Goal: Information Seeking & Learning: Learn about a topic

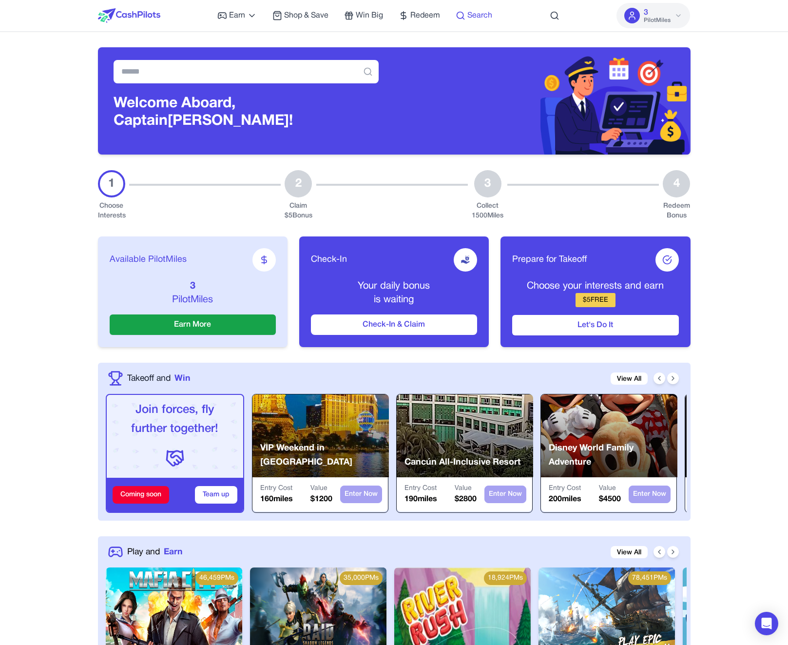
click at [472, 15] on span "Search" at bounding box center [479, 16] width 25 height 12
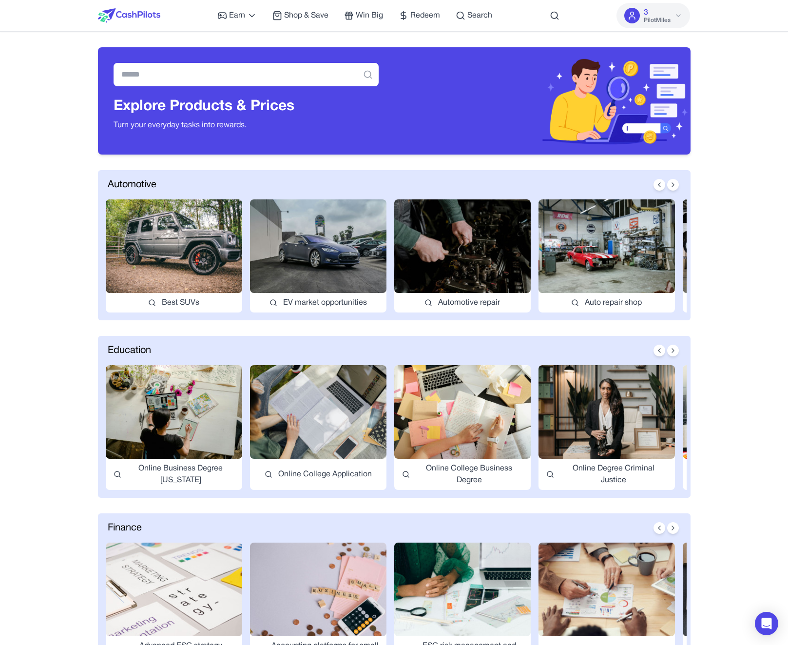
click at [152, 401] on img at bounding box center [174, 412] width 136 height 94
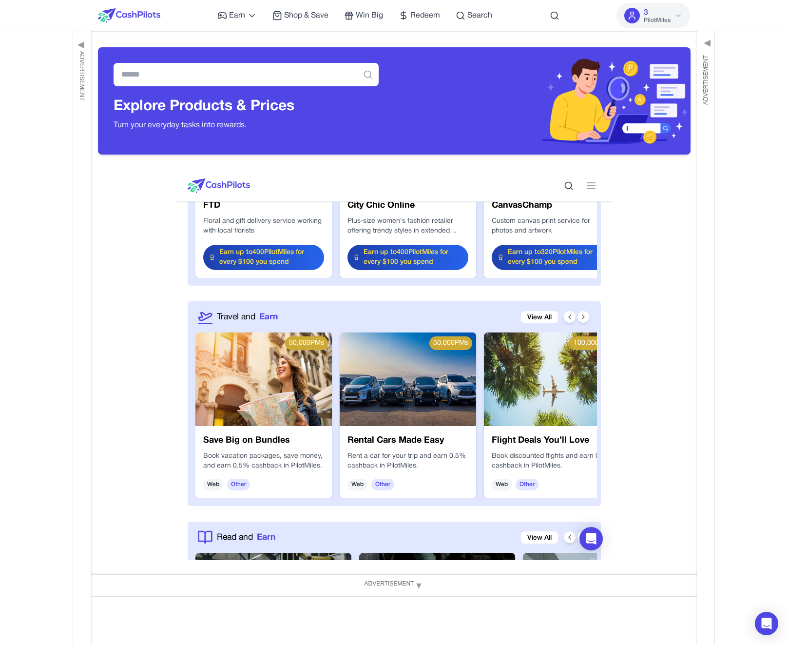
scroll to position [1404, 0]
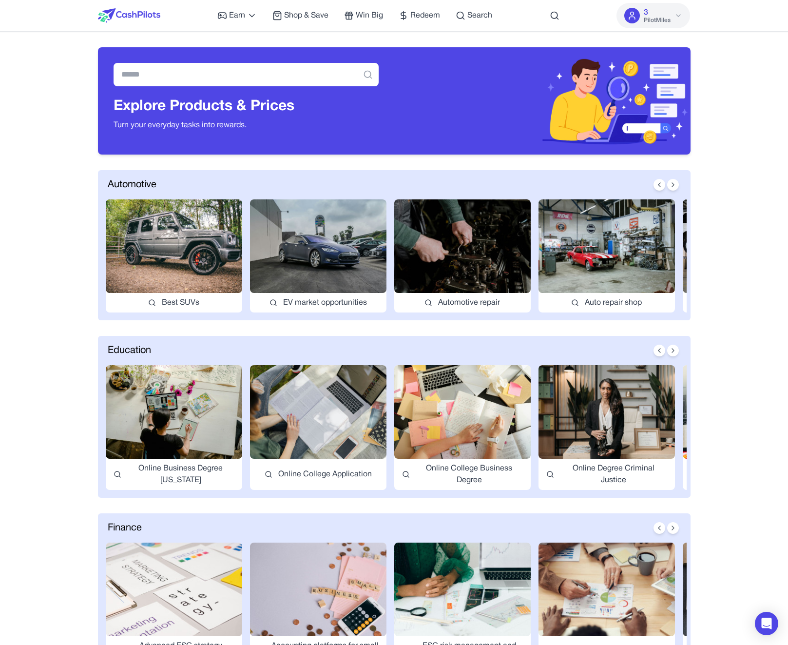
click at [152, 388] on img at bounding box center [174, 412] width 136 height 94
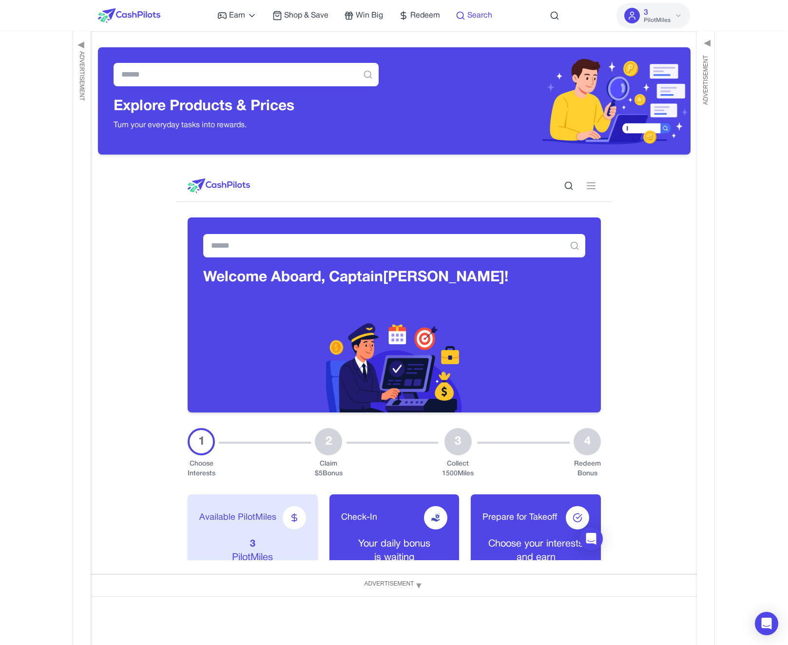
click at [475, 17] on span "Search" at bounding box center [479, 16] width 25 height 12
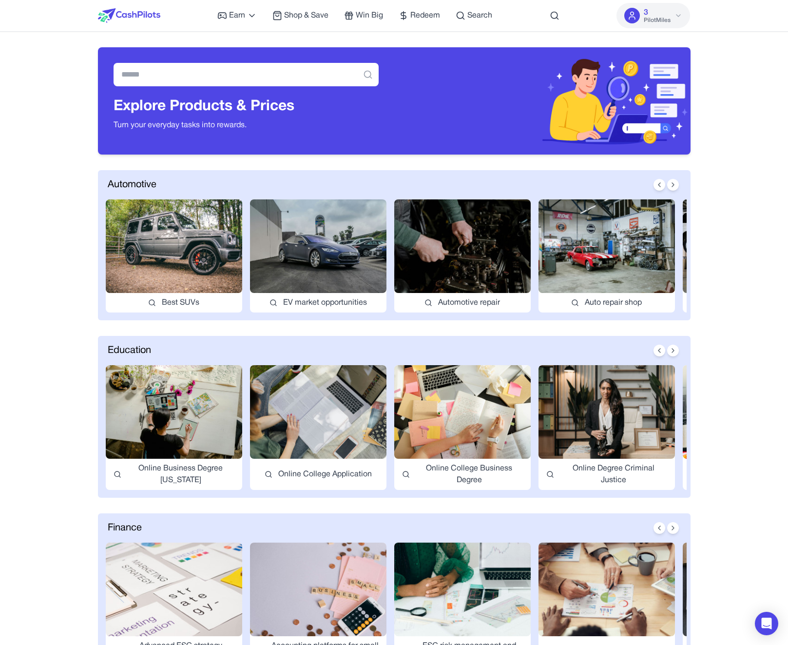
click at [203, 571] on img at bounding box center [174, 589] width 136 height 94
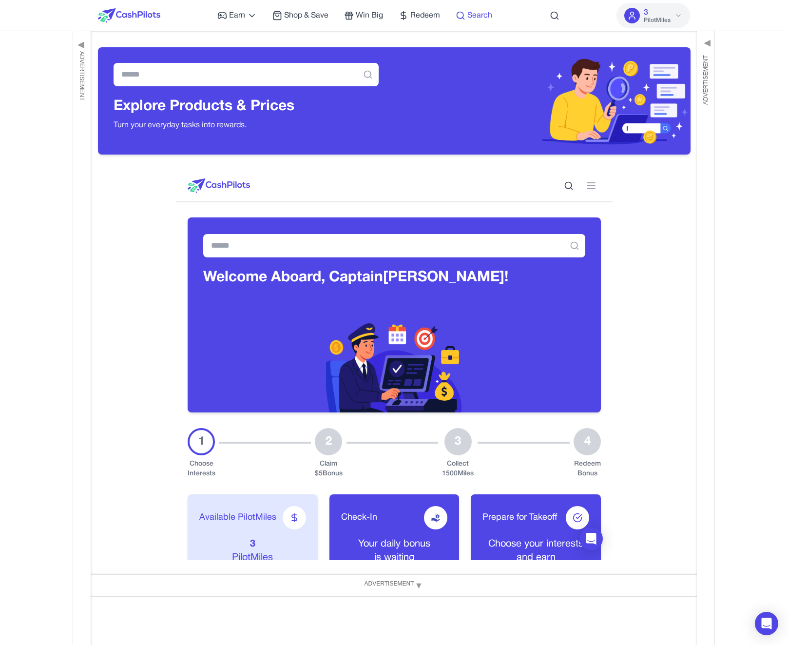
click at [468, 17] on span "Search" at bounding box center [479, 16] width 25 height 12
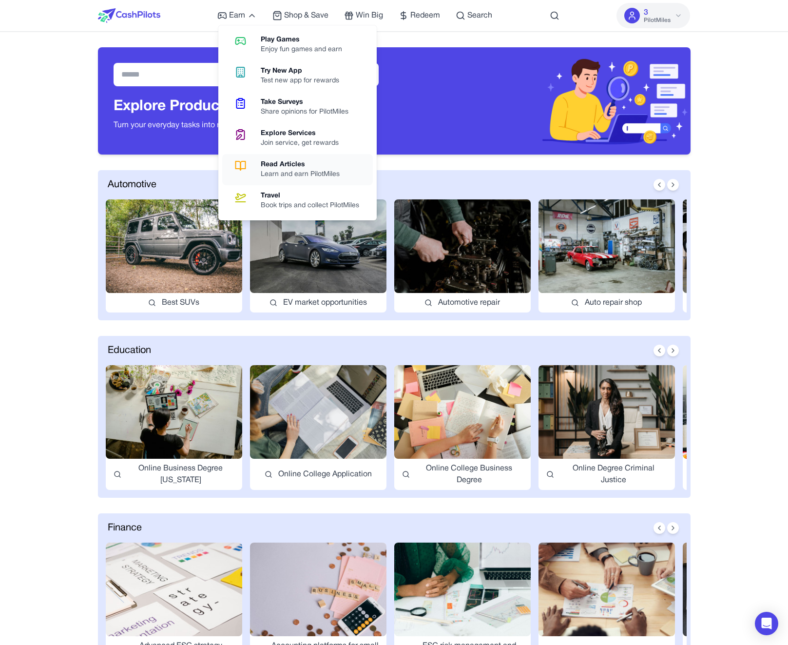
click at [277, 165] on div "Read Articles" at bounding box center [304, 165] width 87 height 10
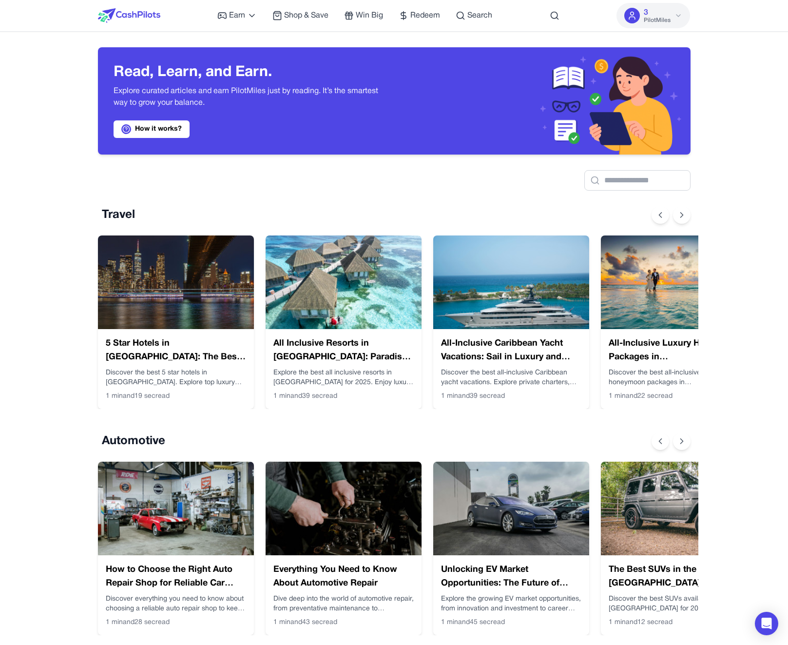
scroll to position [0, 8]
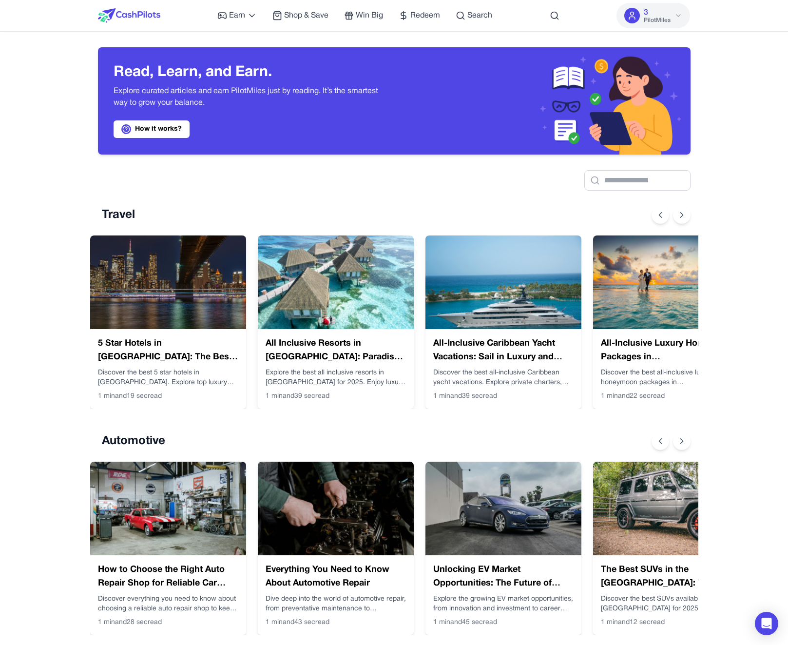
click at [312, 377] on p "Explore the best all inclusive resorts in [GEOGRAPHIC_DATA] for 2025. Enjoy lux…" at bounding box center [336, 377] width 140 height 19
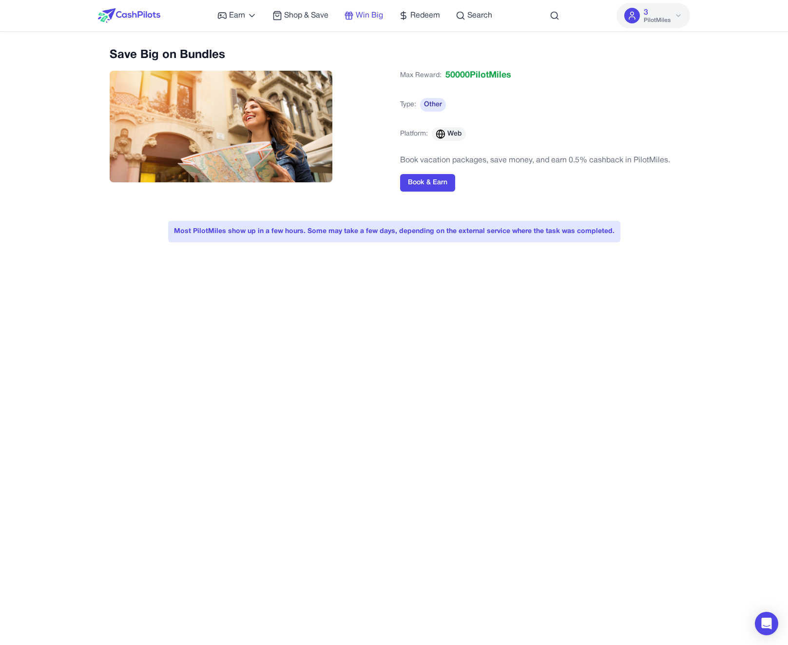
click at [370, 19] on span "Win Big" at bounding box center [369, 16] width 27 height 12
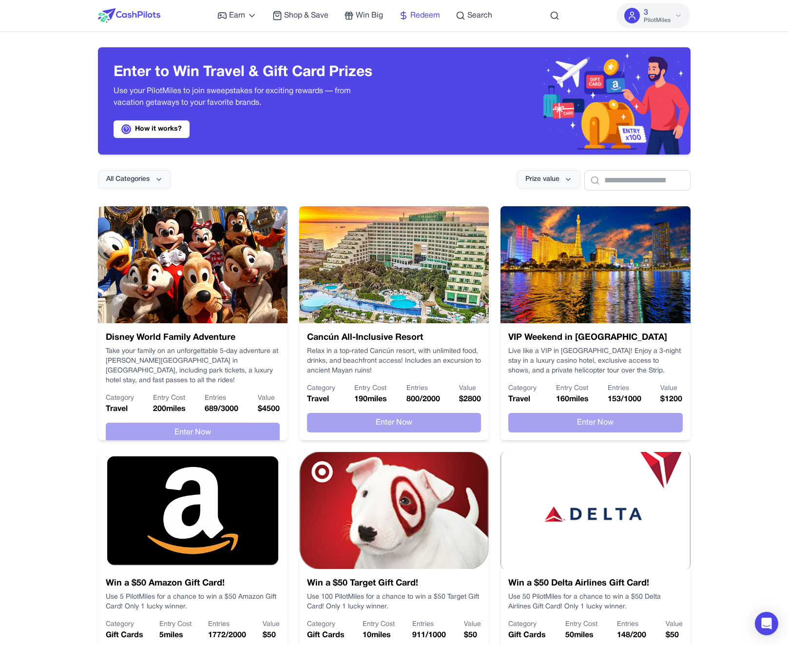
click at [414, 20] on span "Redeem" at bounding box center [425, 16] width 30 height 12
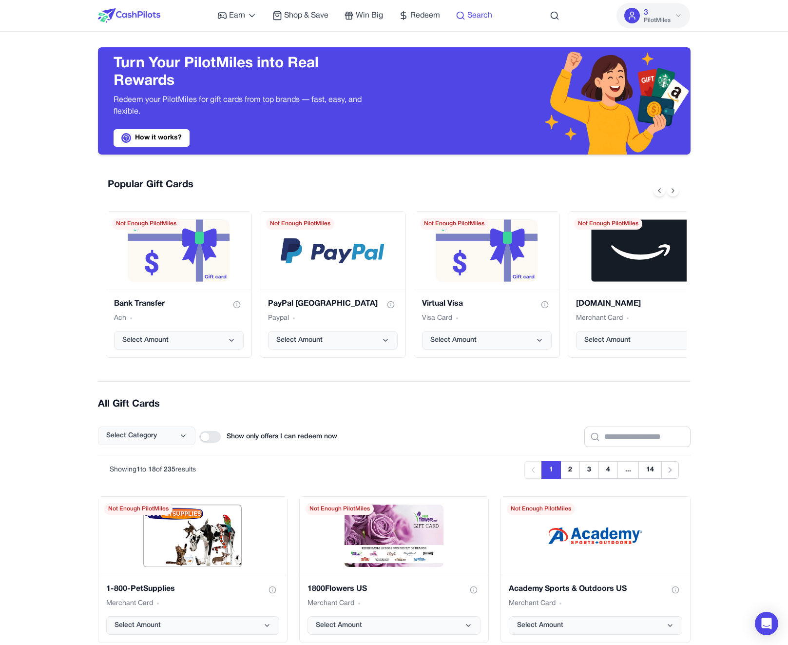
click at [472, 18] on span "Search" at bounding box center [479, 16] width 25 height 12
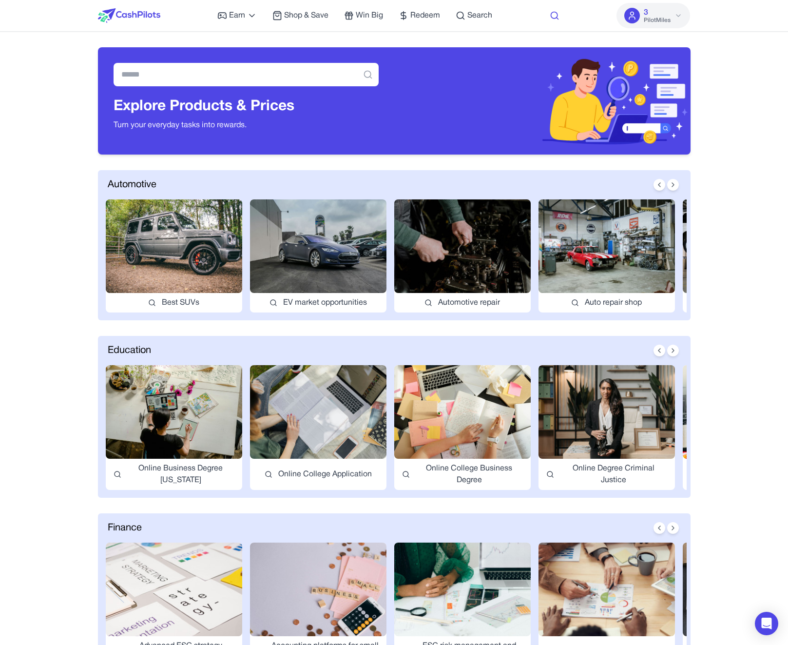
click at [558, 14] on icon at bounding box center [555, 16] width 10 height 10
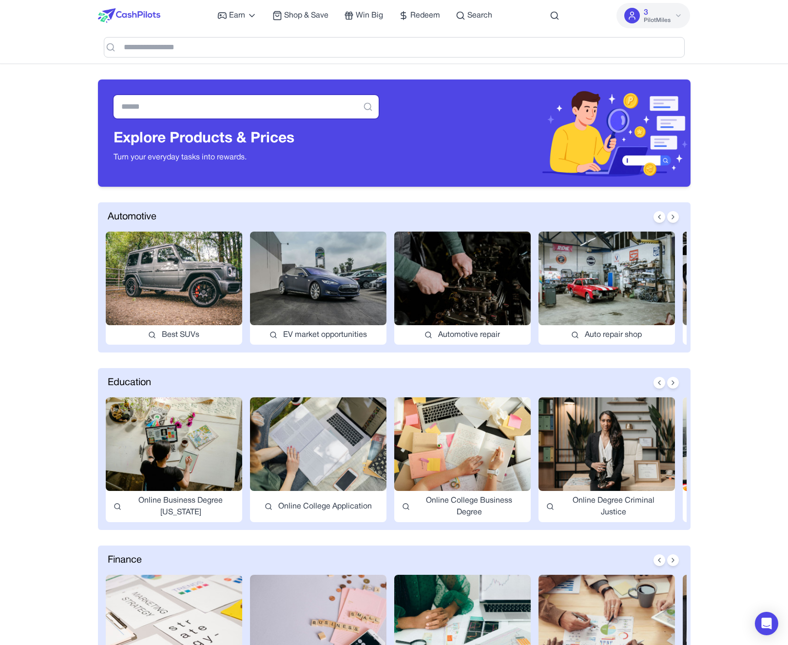
click at [298, 113] on input "text" at bounding box center [246, 106] width 265 height 23
type input "*******"
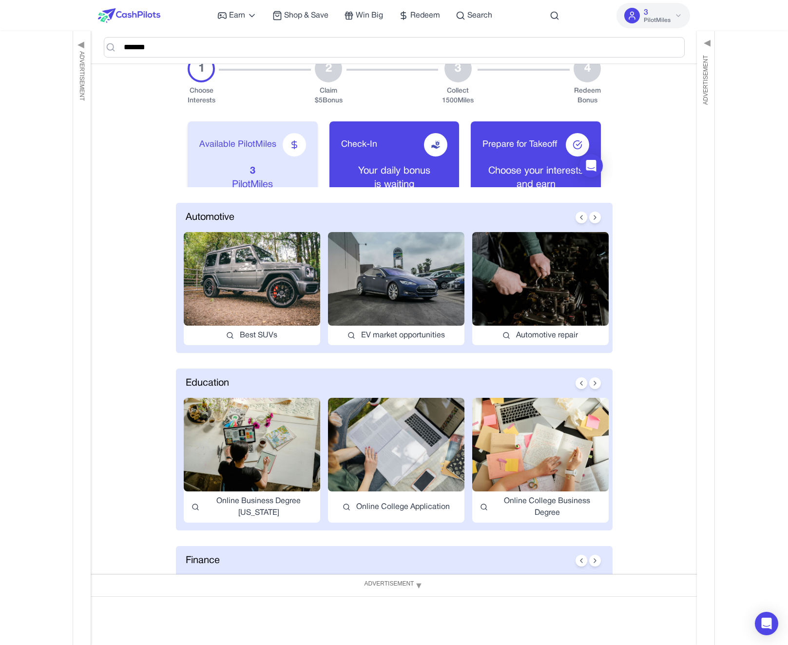
scroll to position [417, 0]
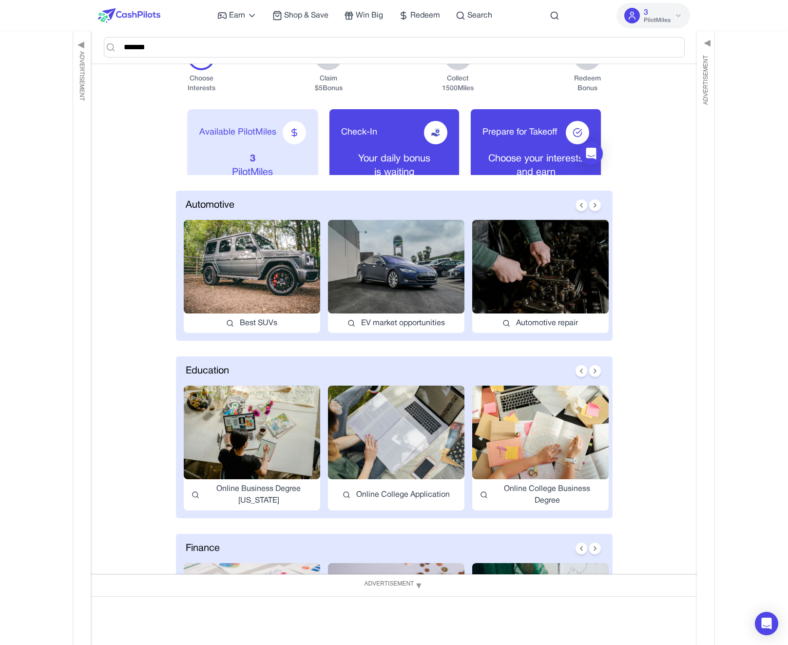
click at [242, 266] on img at bounding box center [252, 267] width 136 height 94
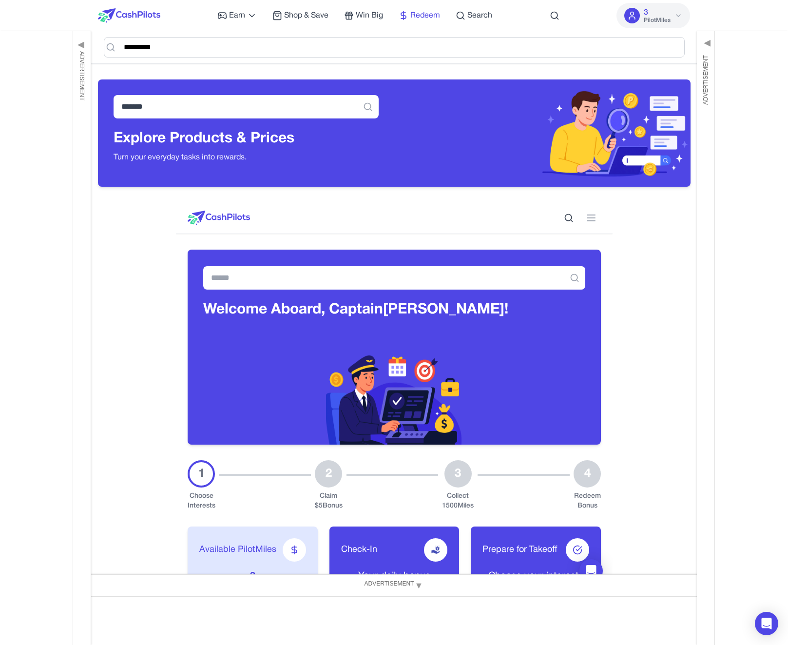
click at [421, 19] on span "Redeem" at bounding box center [425, 16] width 30 height 12
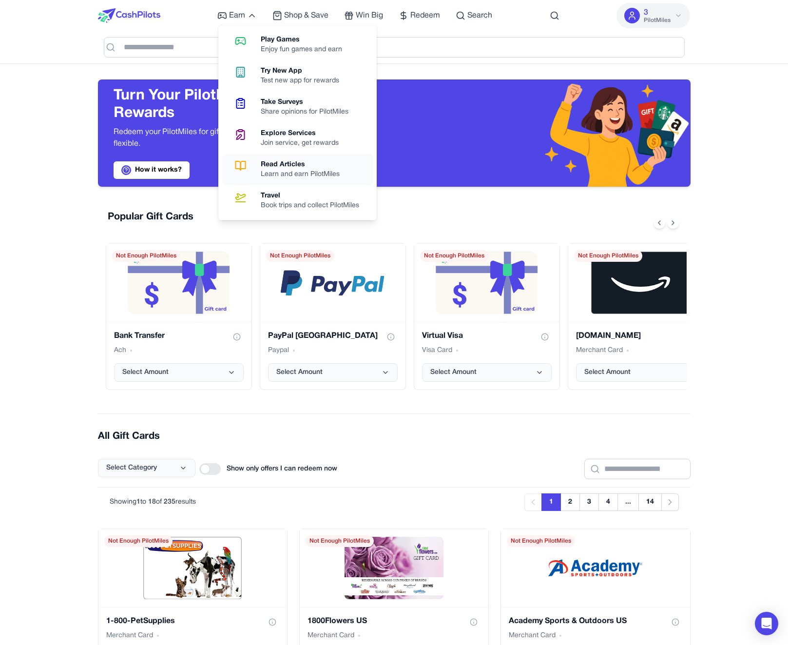
click at [318, 171] on div "Learn and earn PilotMiles" at bounding box center [304, 175] width 87 height 10
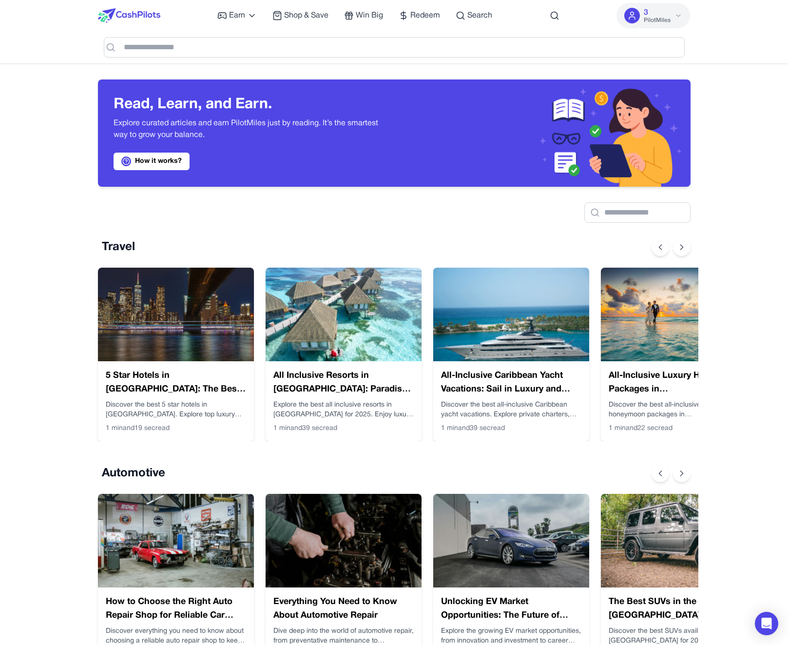
scroll to position [0, 8]
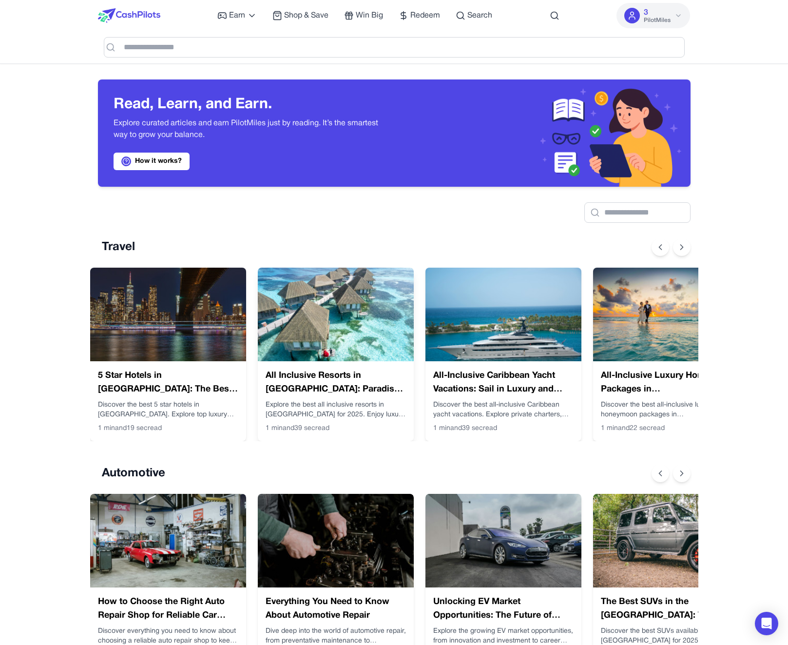
click at [306, 352] on img at bounding box center [336, 314] width 156 height 94
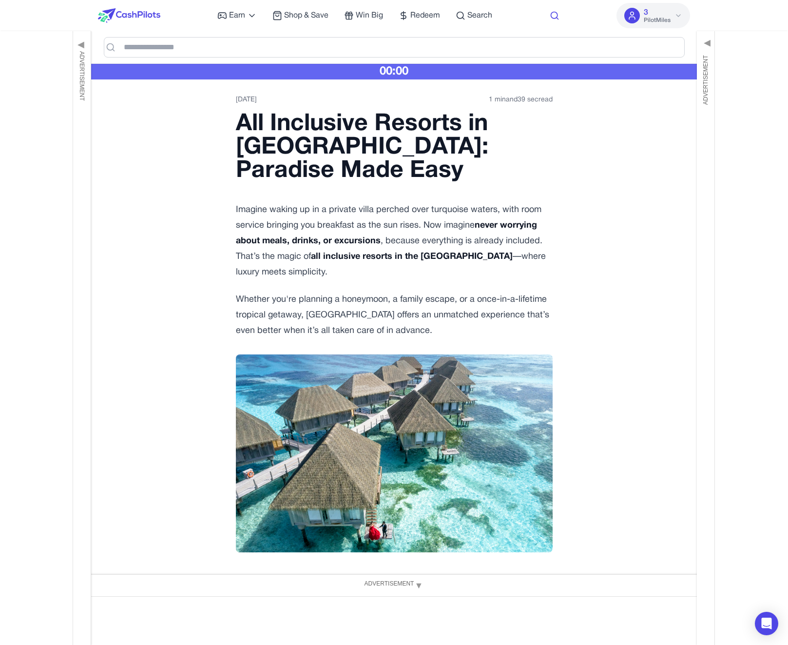
click at [555, 19] on icon at bounding box center [555, 16] width 10 height 10
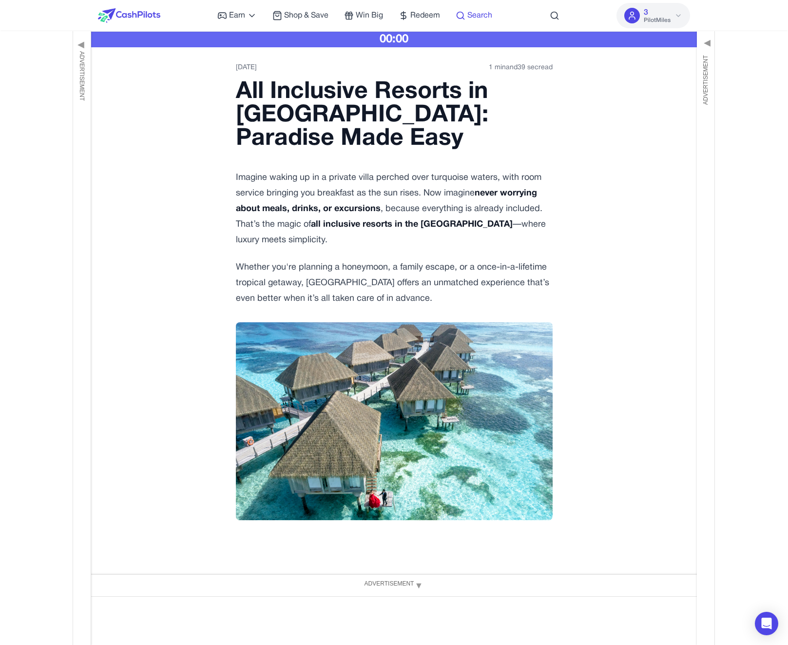
click at [463, 19] on icon at bounding box center [463, 19] width 2 height 2
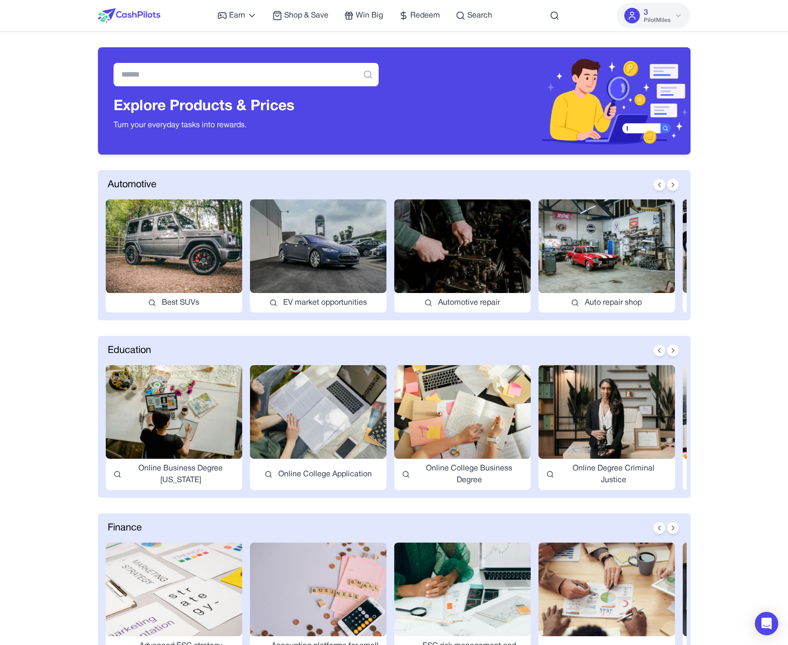
click at [628, 265] on img at bounding box center [606, 246] width 136 height 94
